Goal: Task Accomplishment & Management: Use online tool/utility

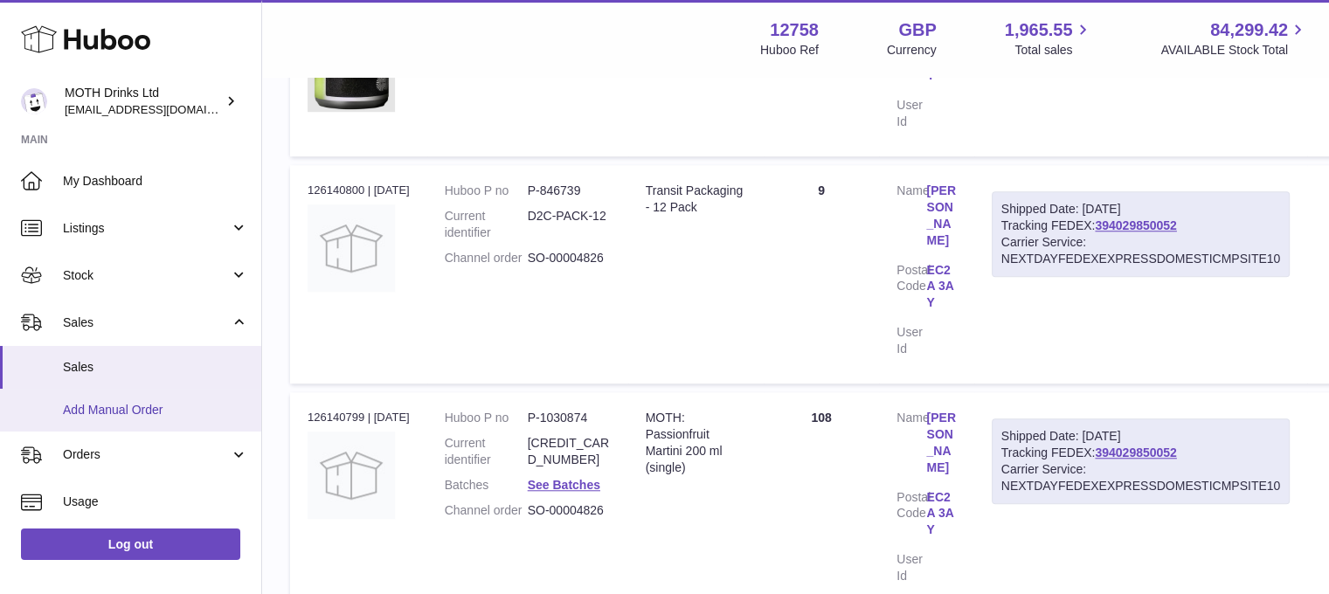
scroll to position [1403, 0]
click at [115, 405] on span "Add Manual Order" at bounding box center [155, 410] width 185 height 17
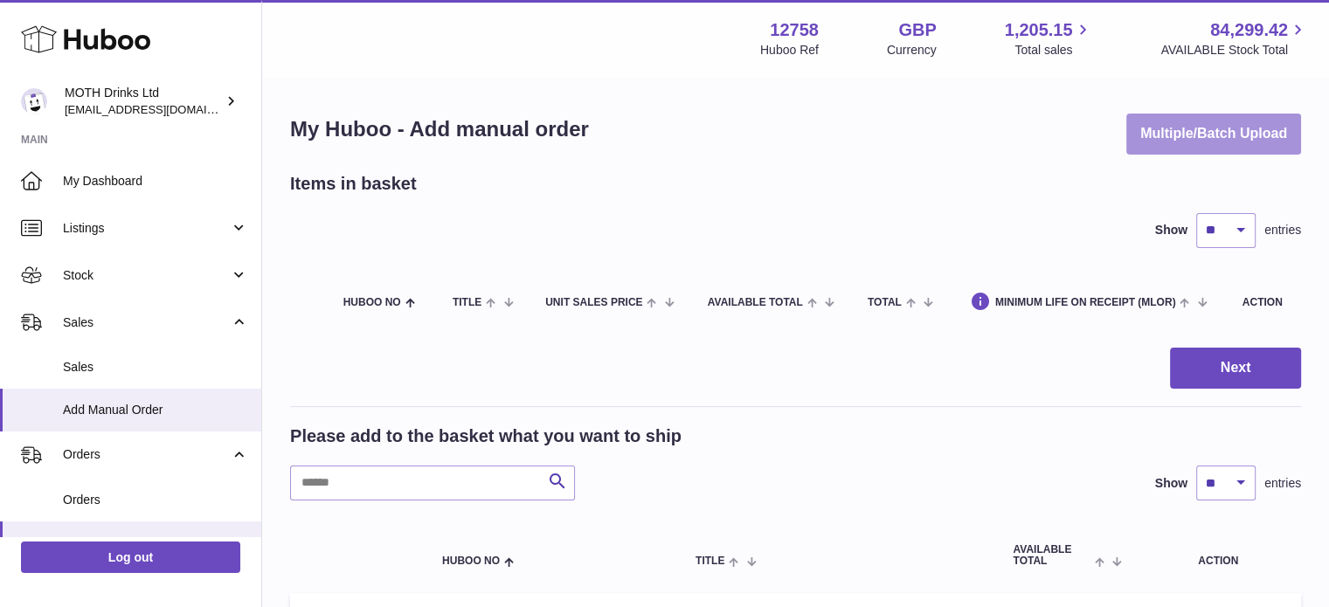
click at [1172, 117] on button "Multiple/Batch Upload" at bounding box center [1213, 134] width 175 height 41
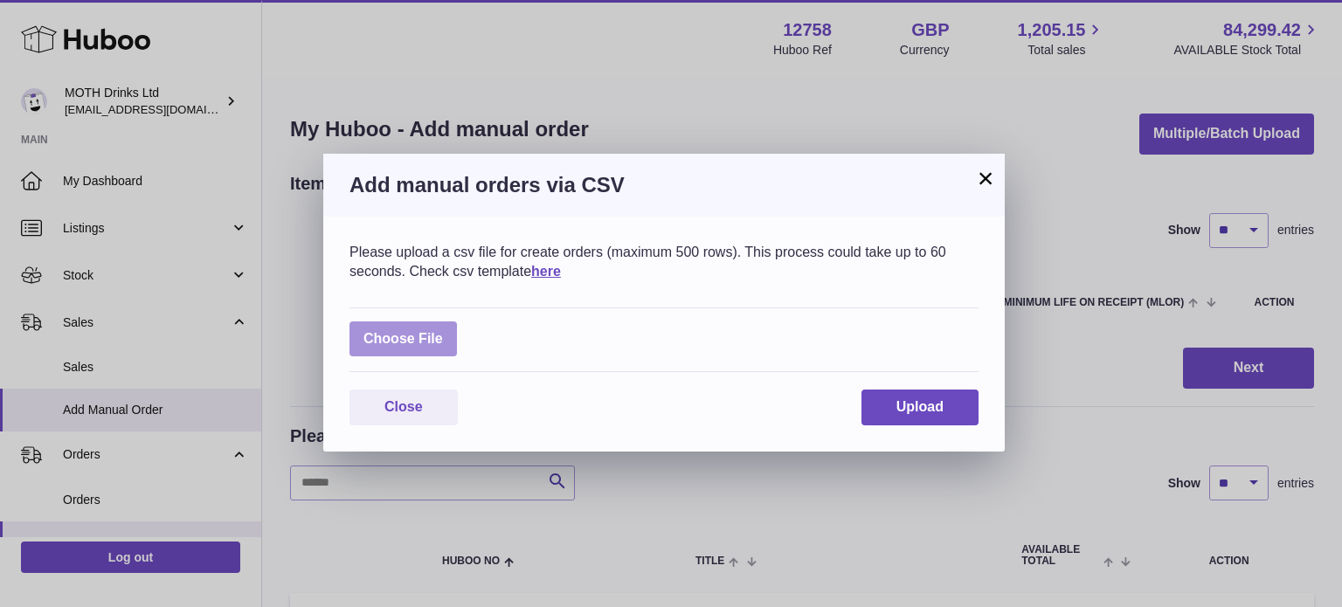
click at [414, 331] on label at bounding box center [403, 340] width 107 height 36
click at [443, 331] on input "file" at bounding box center [443, 330] width 1 height 1
type input "**********"
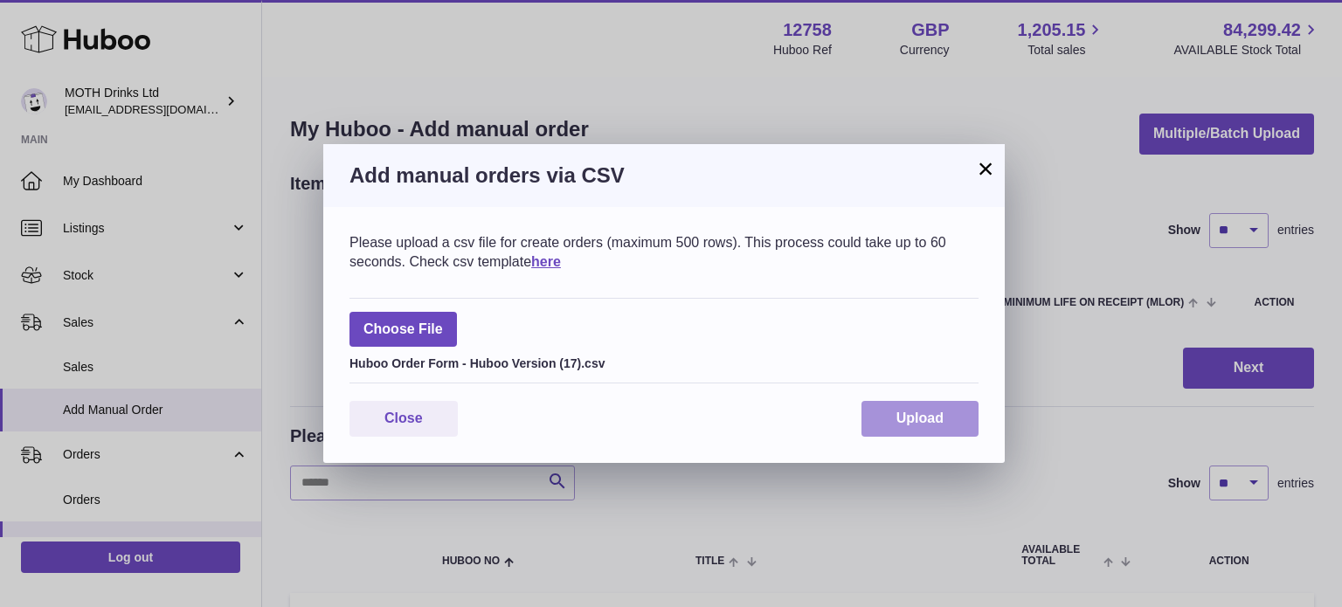
click at [921, 419] on span "Upload" at bounding box center [920, 418] width 47 height 15
